Goal: Information Seeking & Learning: Learn about a topic

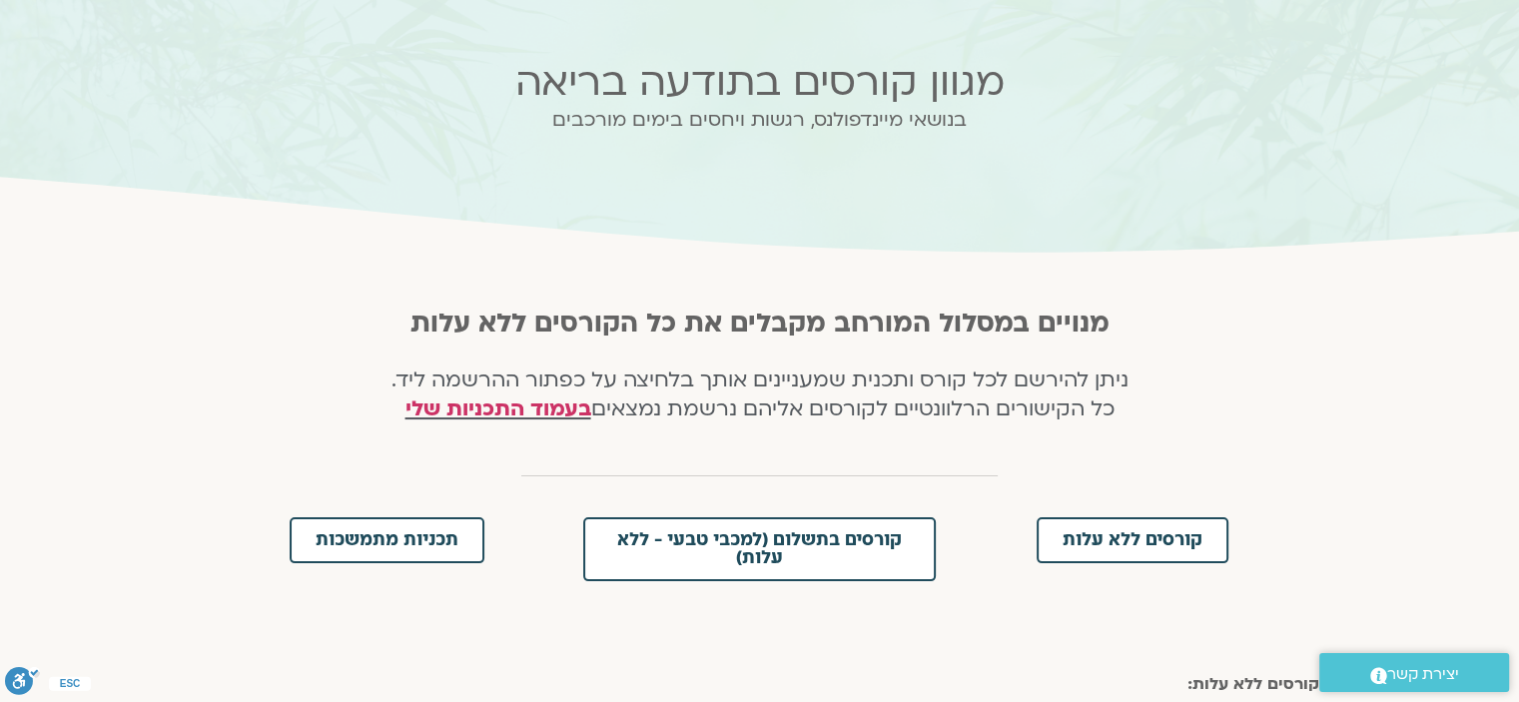
scroll to position [300, 0]
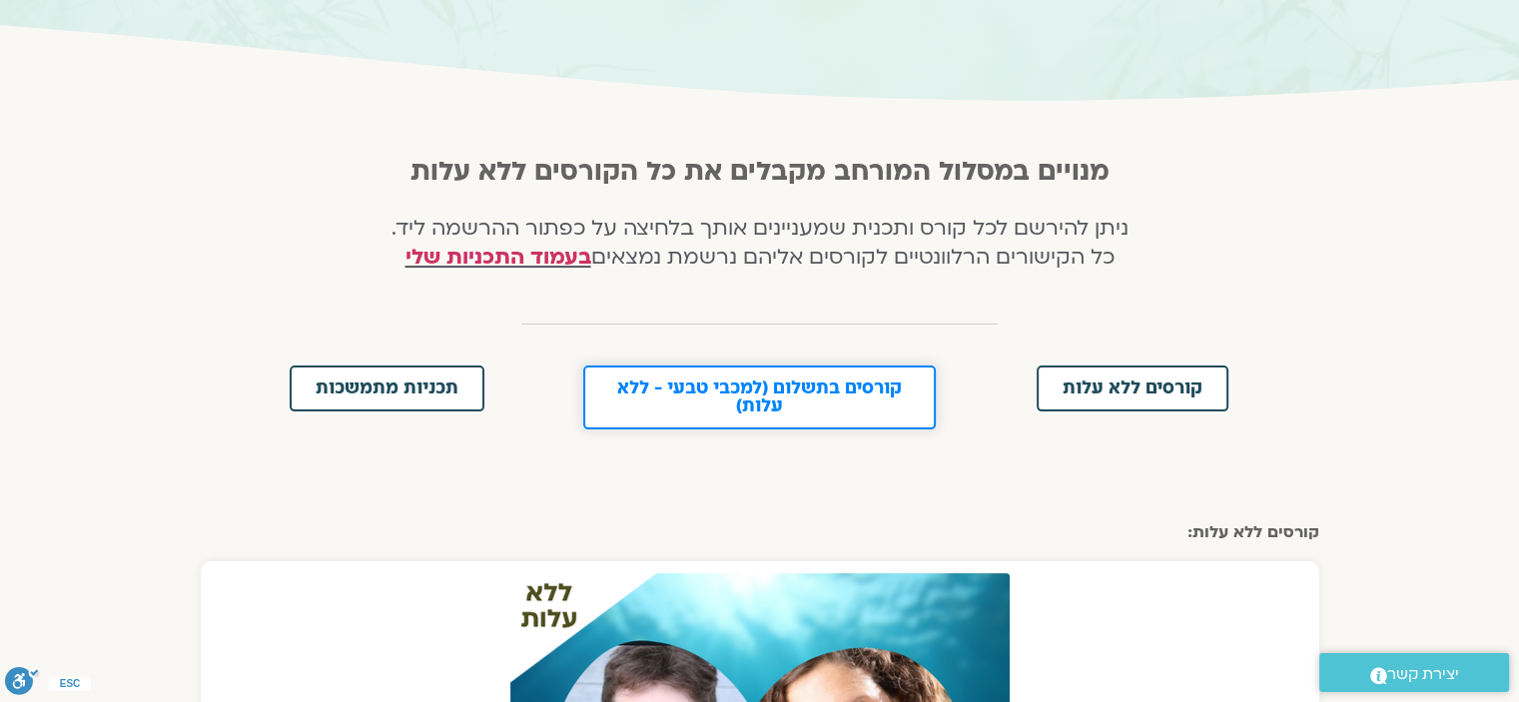
click at [675, 386] on span "קורסים בתשלום (למכבי טבעי - ללא עלות)" at bounding box center [759, 398] width 301 height 36
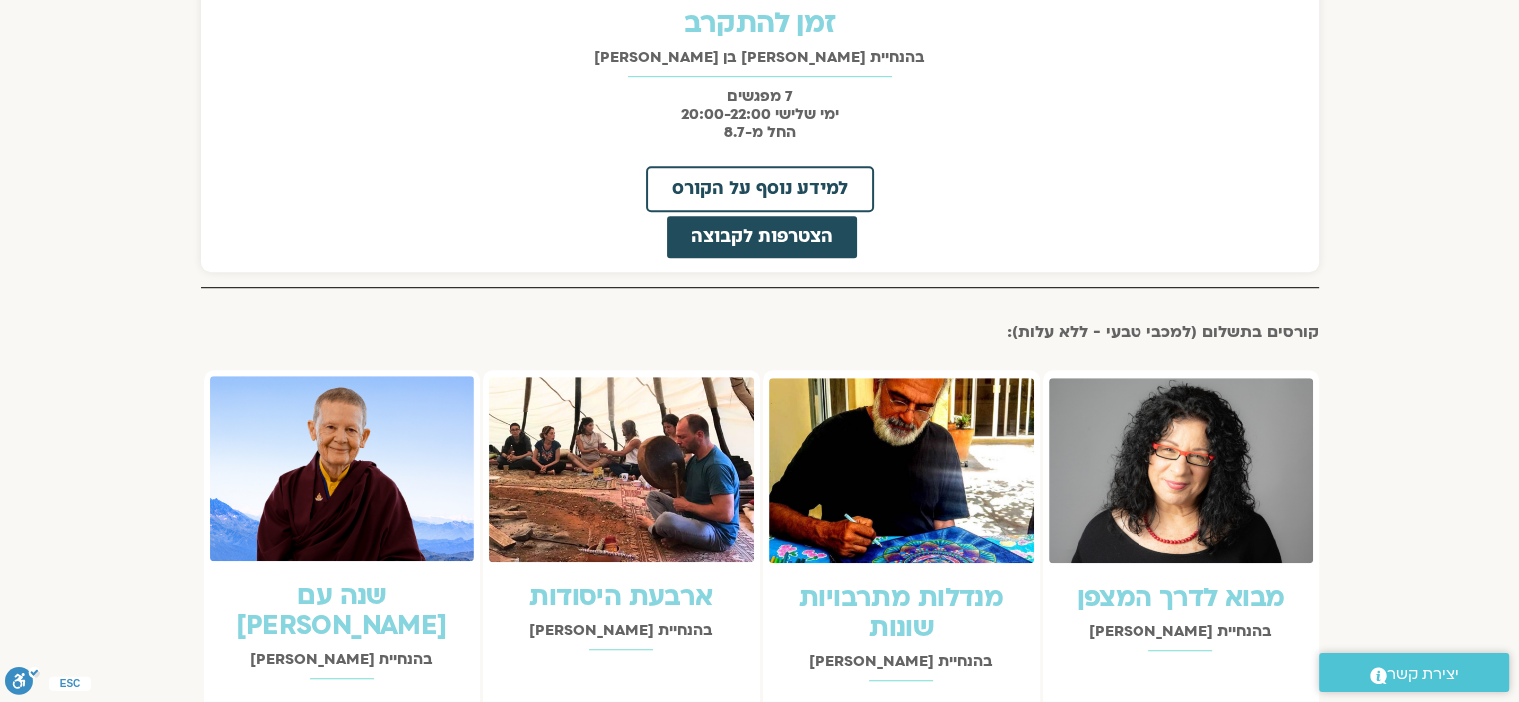
scroll to position [904, 0]
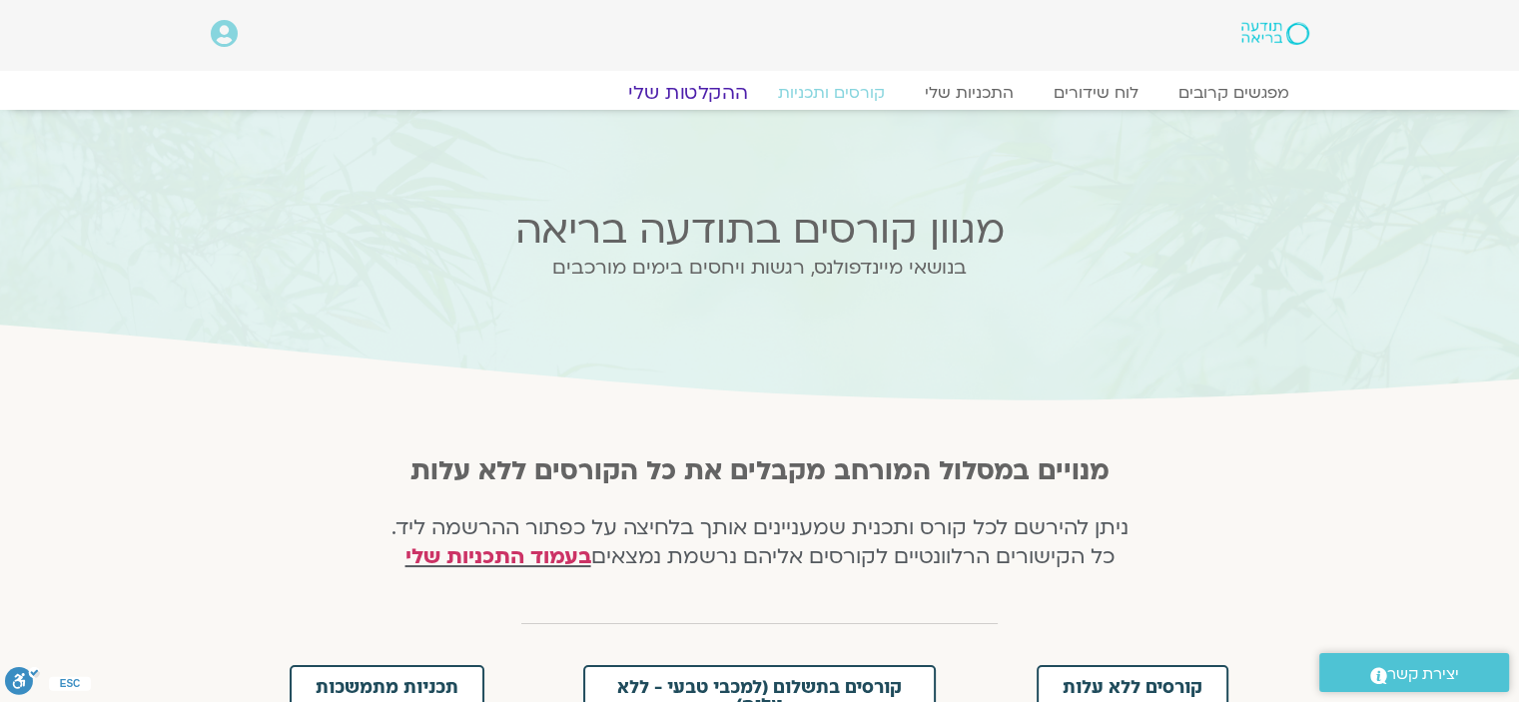
click at [716, 84] on link "ההקלטות שלי" at bounding box center [688, 93] width 168 height 24
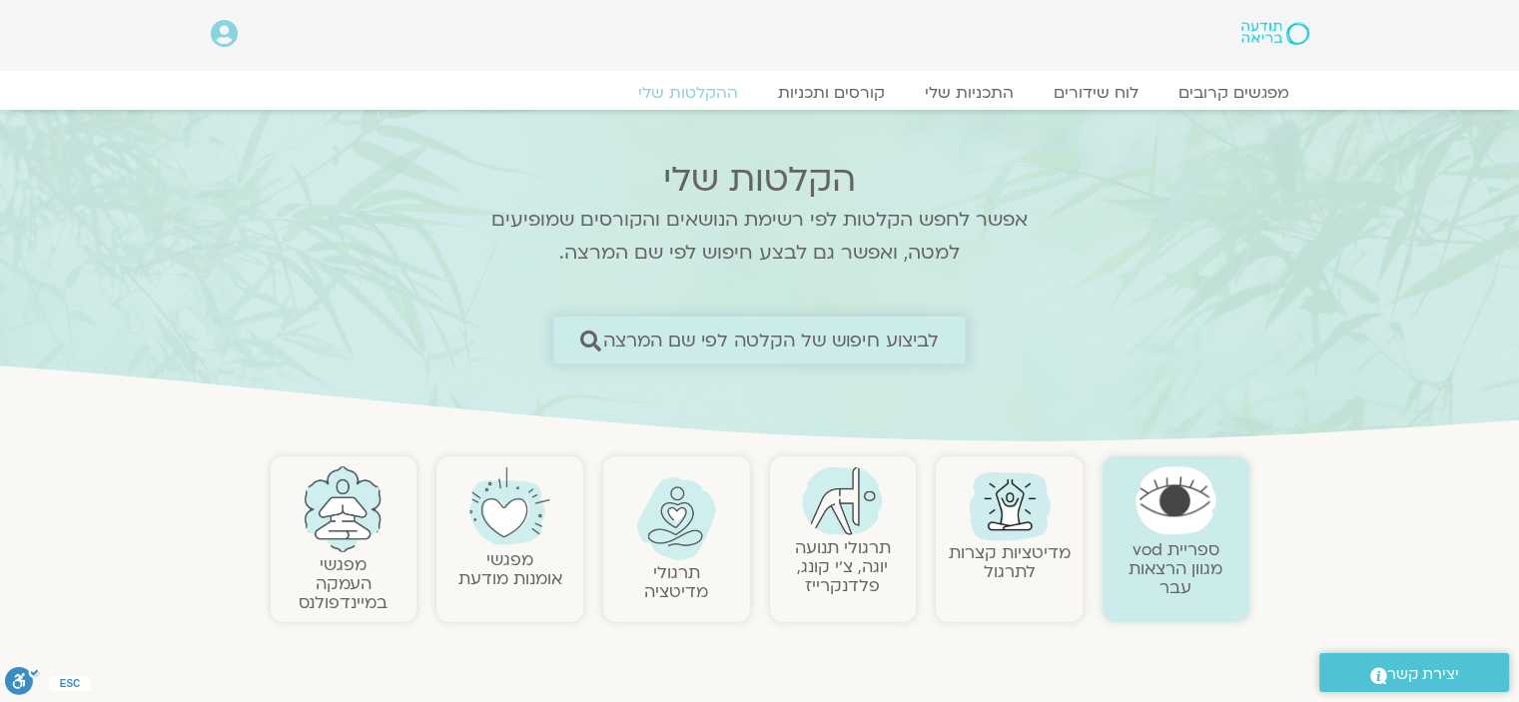
click at [892, 336] on span "לביצוע חיפוש של הקלטה לפי שם המרצה" at bounding box center [771, 340] width 337 height 21
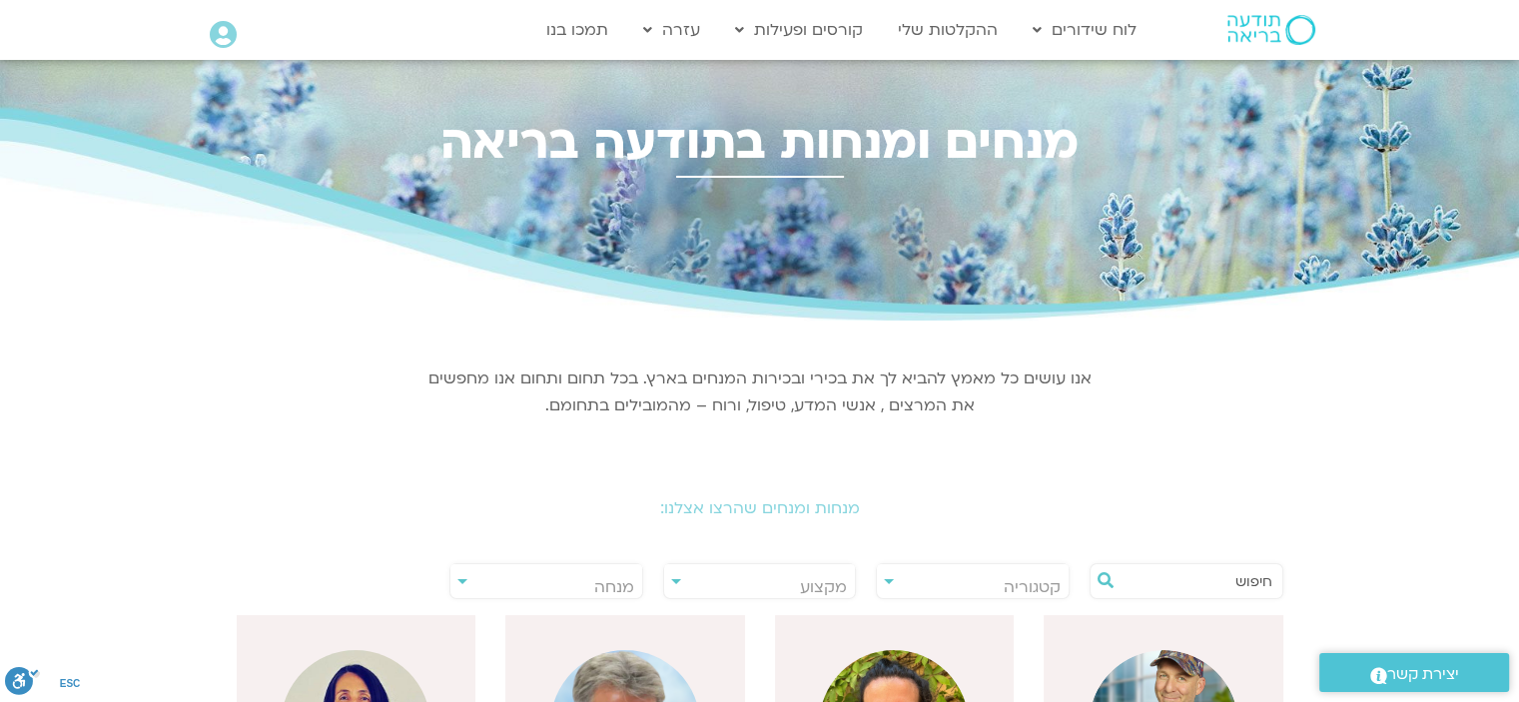
click at [463, 578] on div "**********" at bounding box center [546, 581] width 194 height 36
click at [462, 579] on div "**********" at bounding box center [546, 581] width 194 height 36
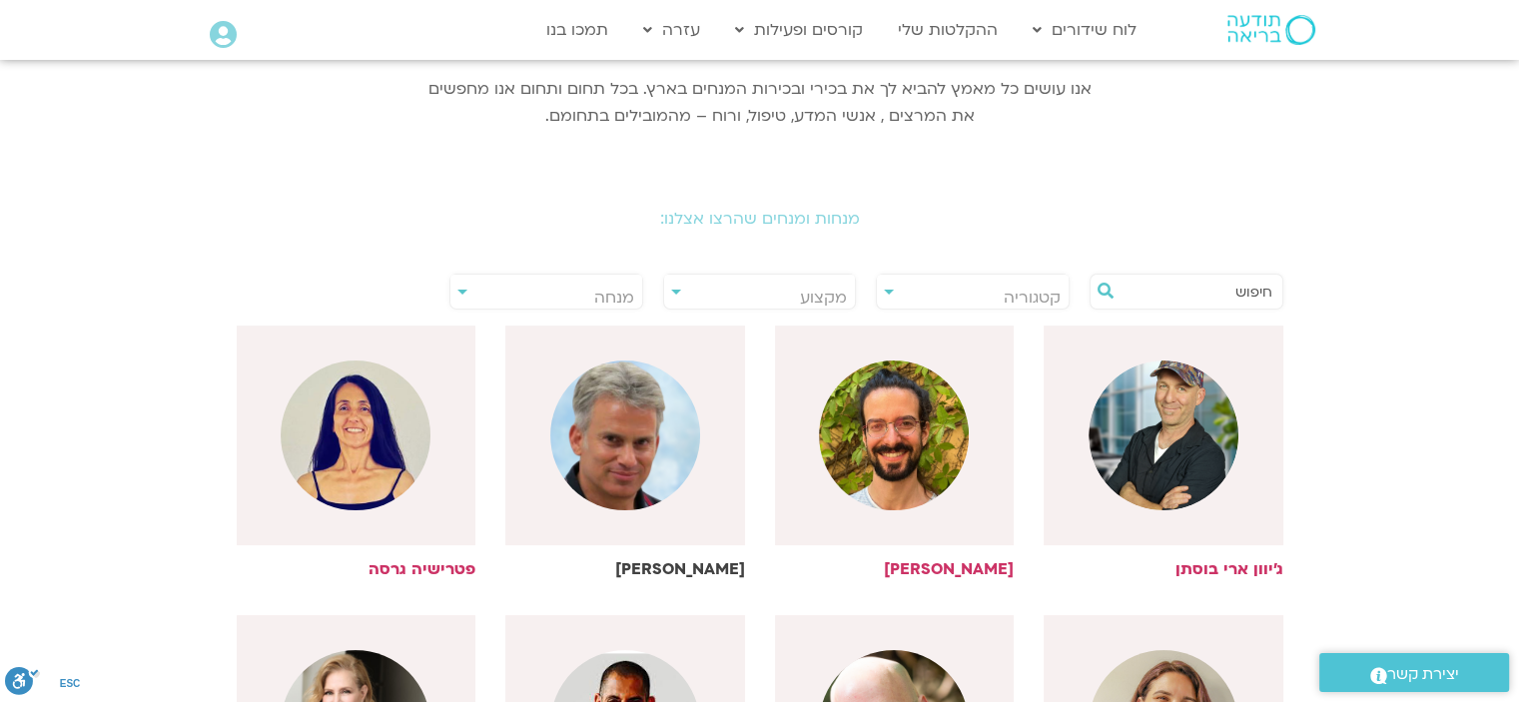
scroll to position [300, 0]
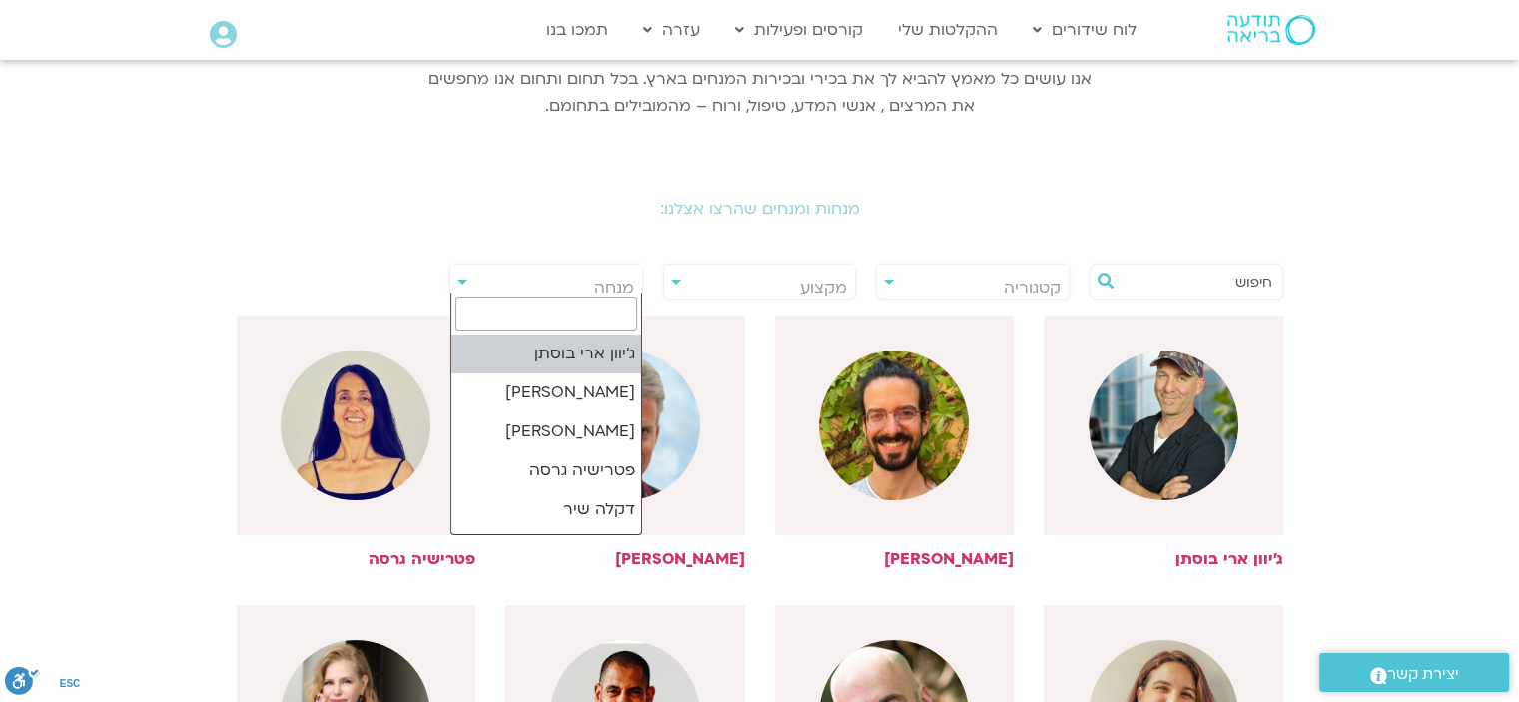
click at [627, 277] on span "מנחה" at bounding box center [614, 288] width 40 height 22
type input "ערן"
select select "******"
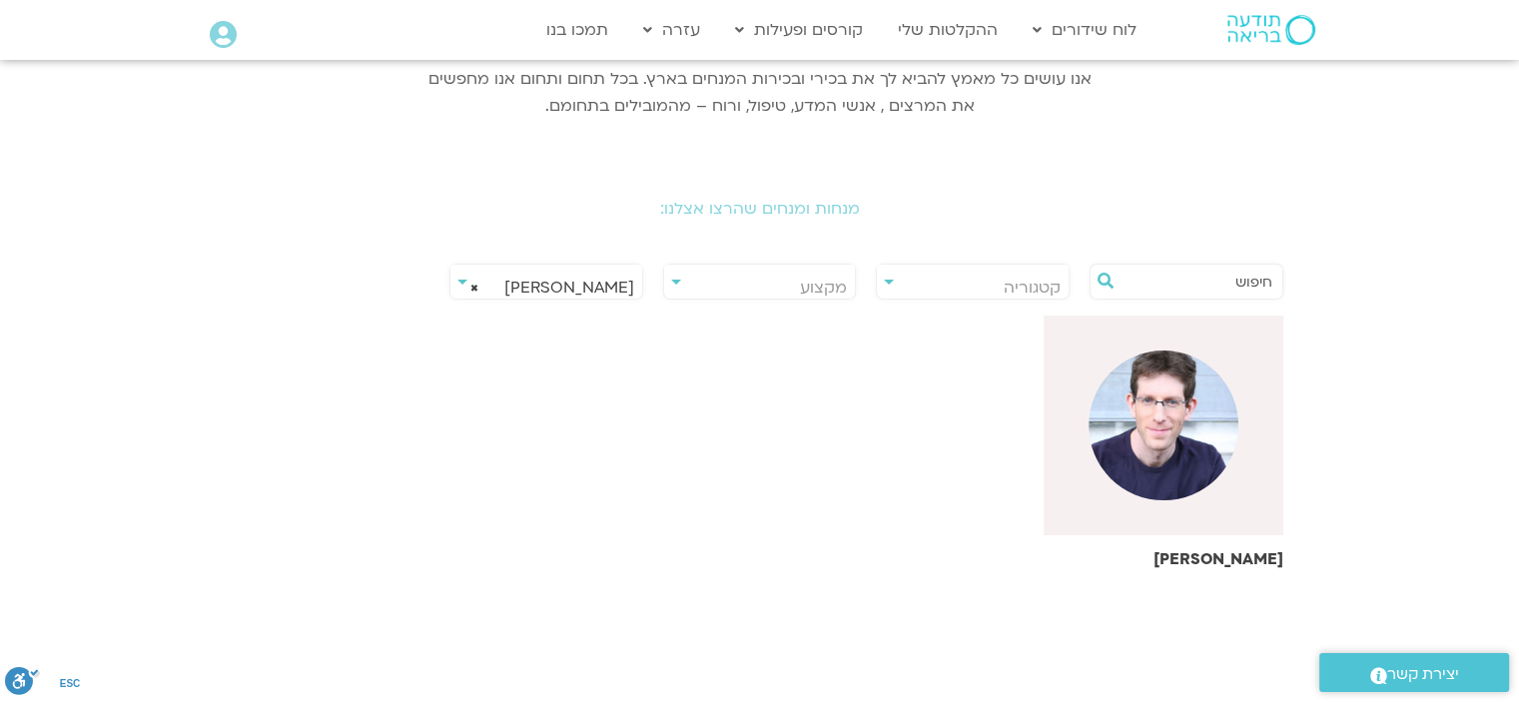
click at [1151, 422] on img at bounding box center [1164, 426] width 150 height 150
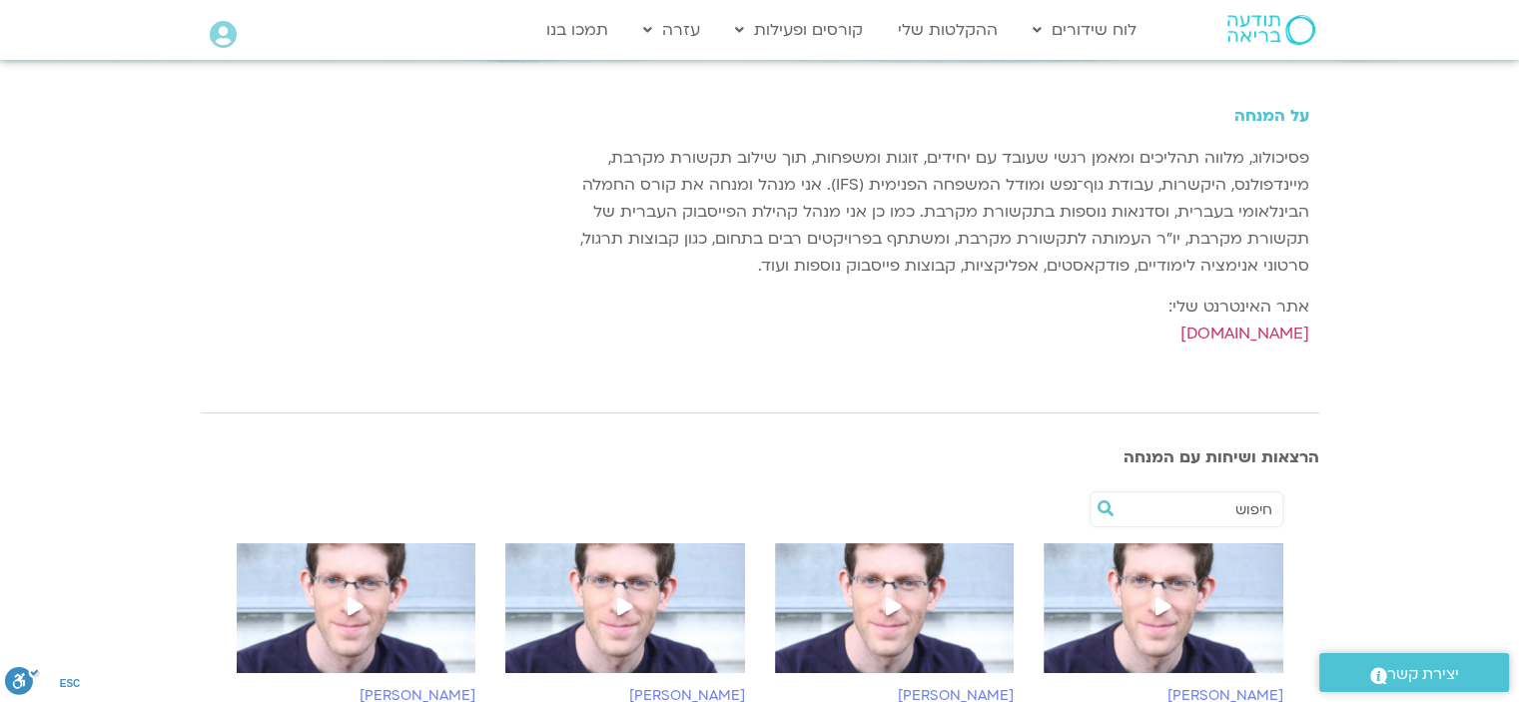
scroll to position [499, 0]
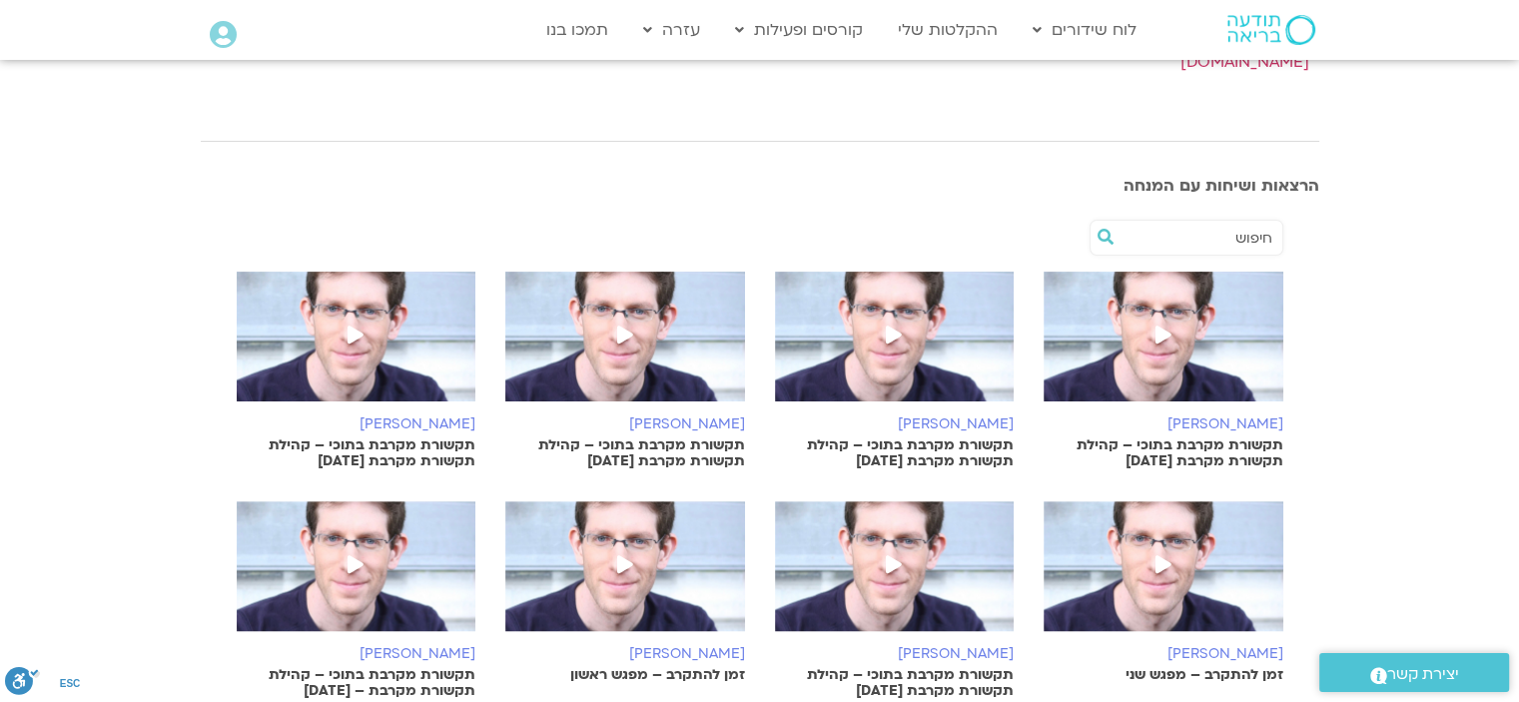
click at [611, 321] on span at bounding box center [625, 337] width 36 height 36
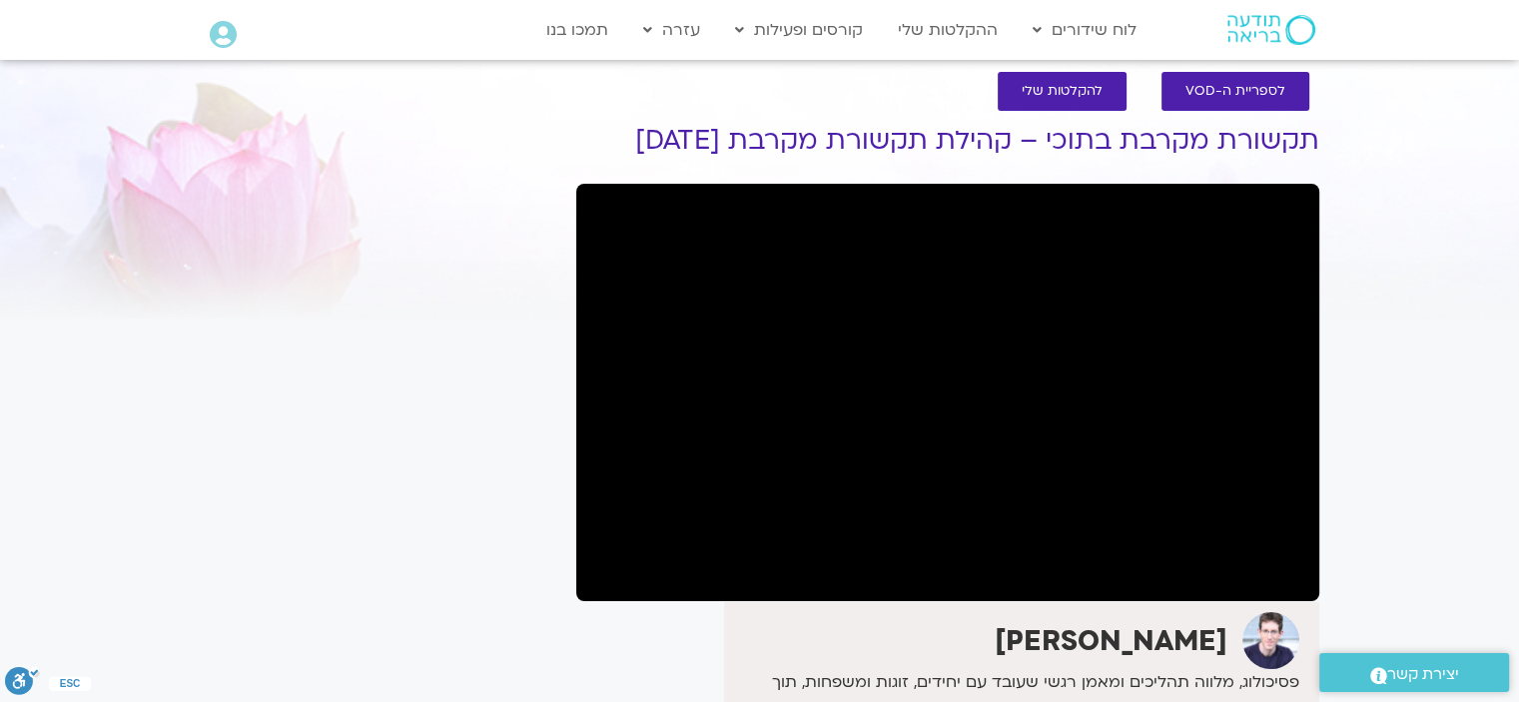
scroll to position [20, 0]
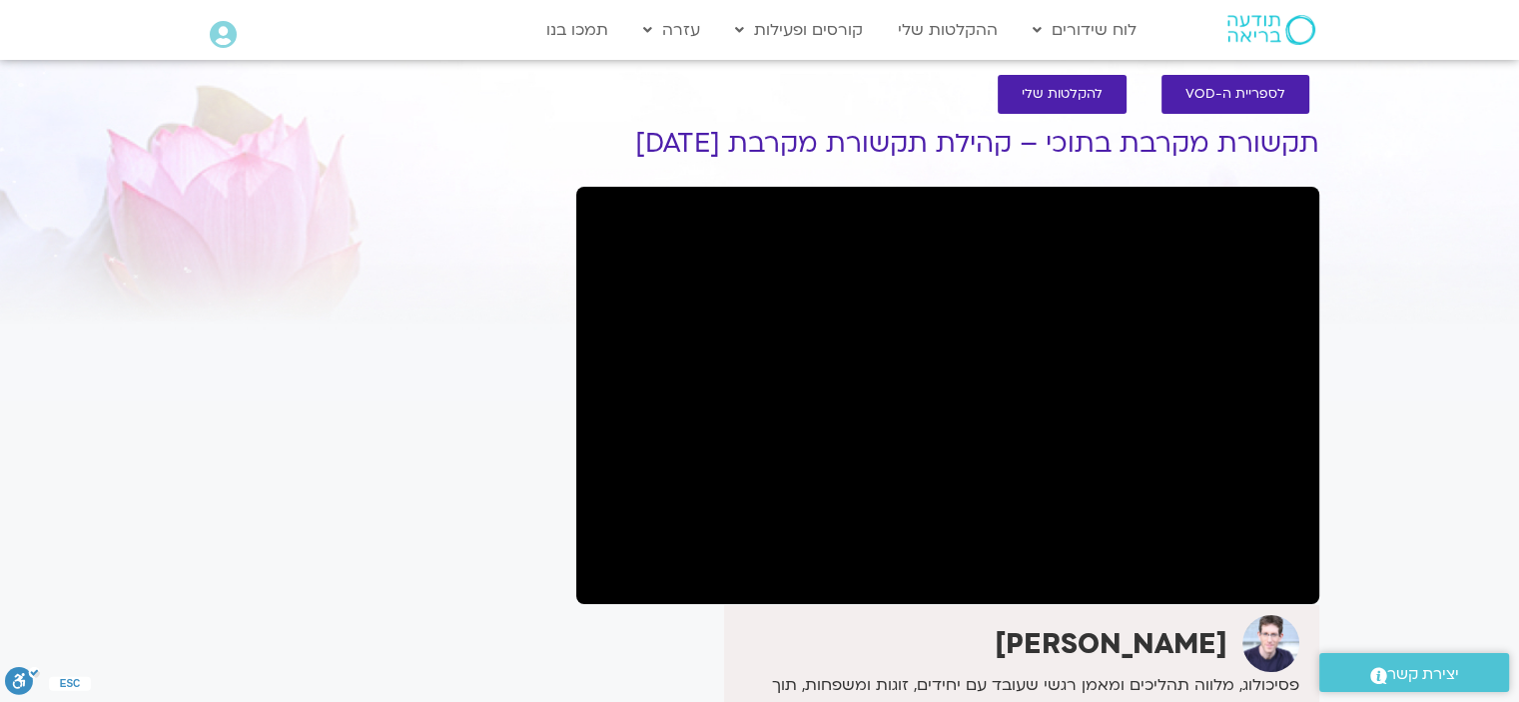
click at [498, 339] on div "It seems we can't find what you're looking for. It seems we can't find what you…" at bounding box center [379, 599] width 376 height 1009
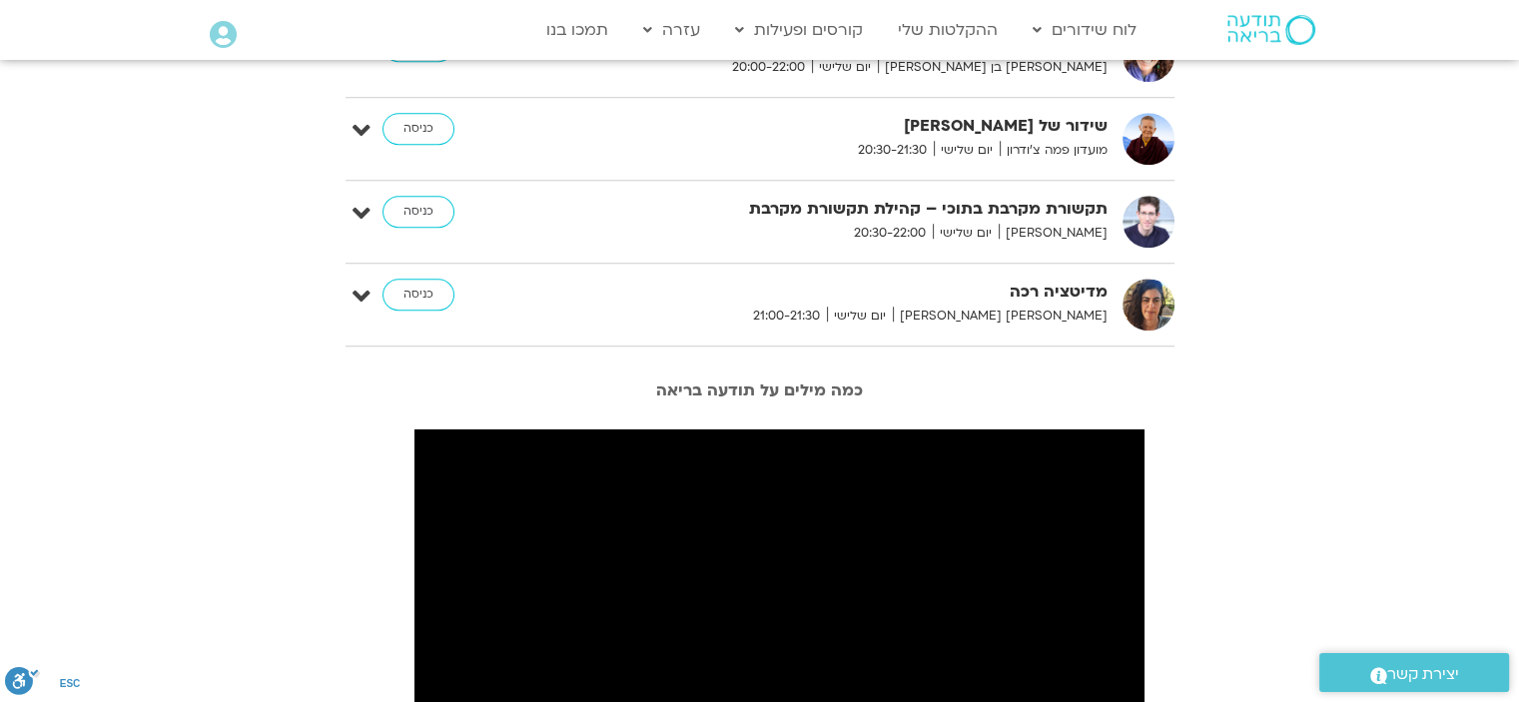
scroll to position [1298, 0]
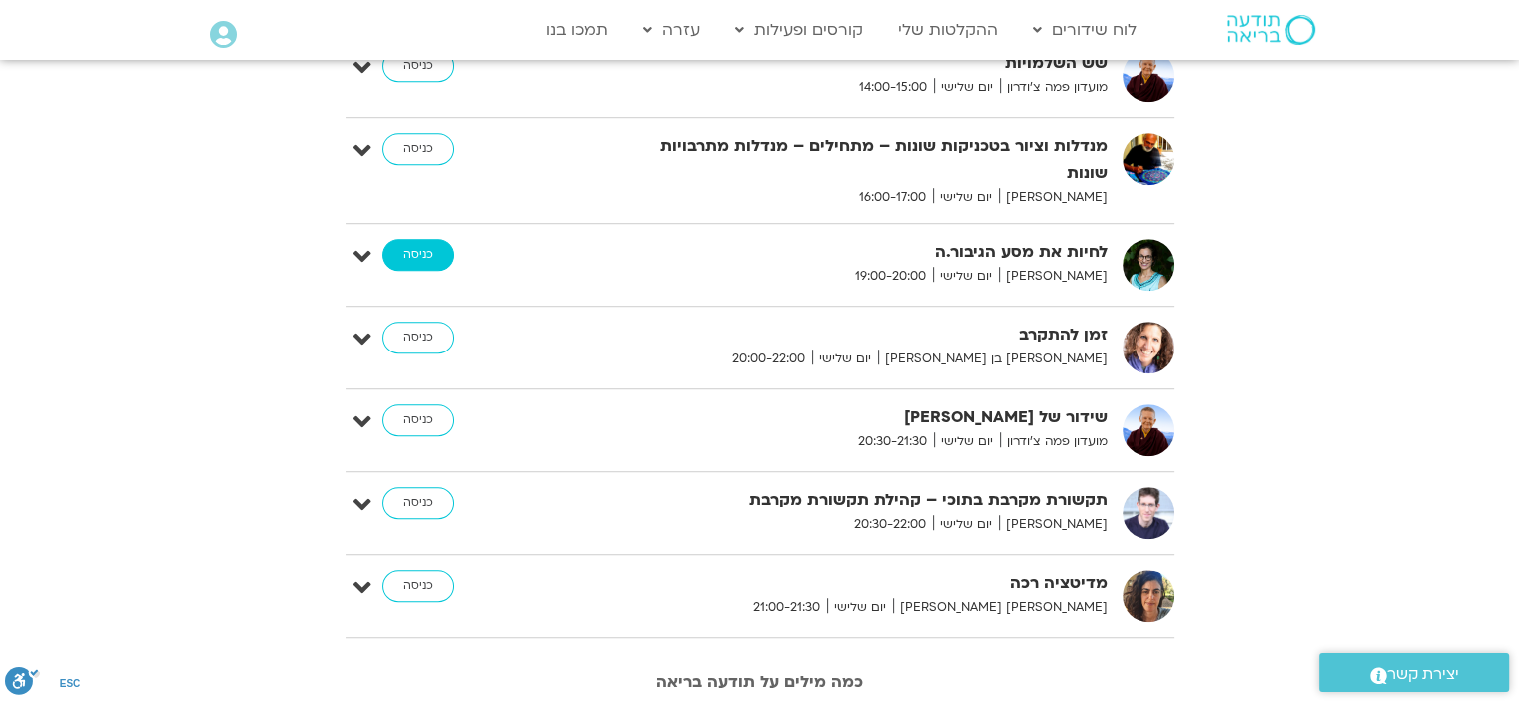
click at [420, 239] on link "כניסה" at bounding box center [419, 255] width 72 height 32
